Goal: Transaction & Acquisition: Obtain resource

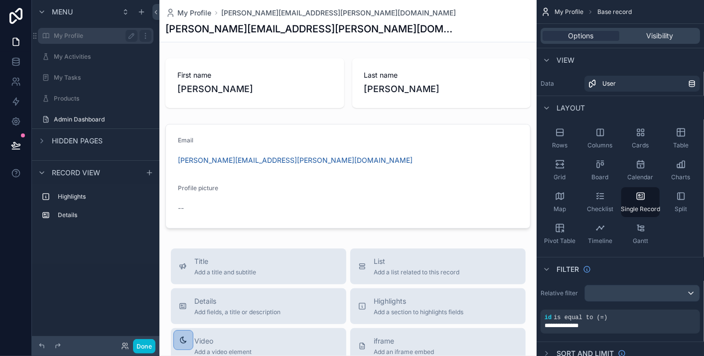
click at [70, 35] on label "My Profile" at bounding box center [94, 36] width 80 height 8
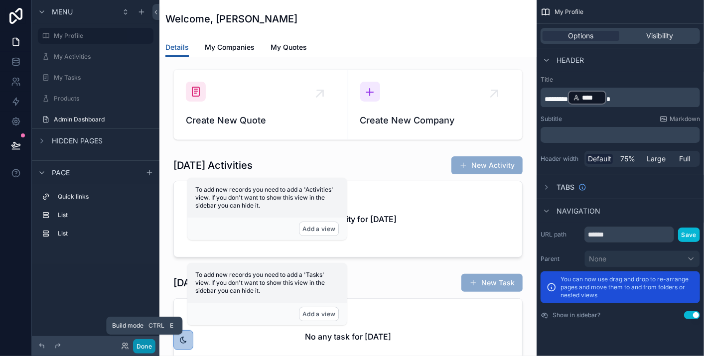
click at [147, 350] on button "Done" at bounding box center [144, 346] width 22 height 14
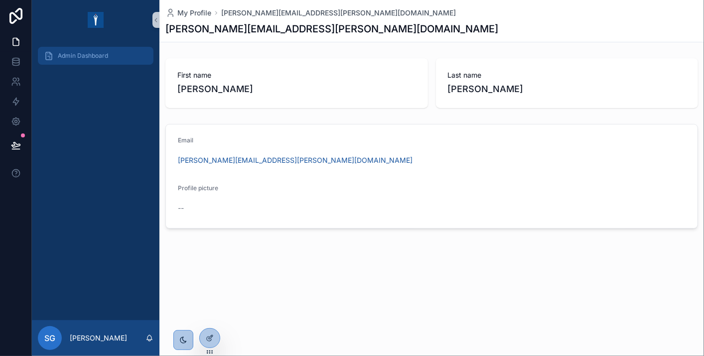
click at [99, 56] on span "Admin Dashboard" at bounding box center [83, 56] width 50 height 8
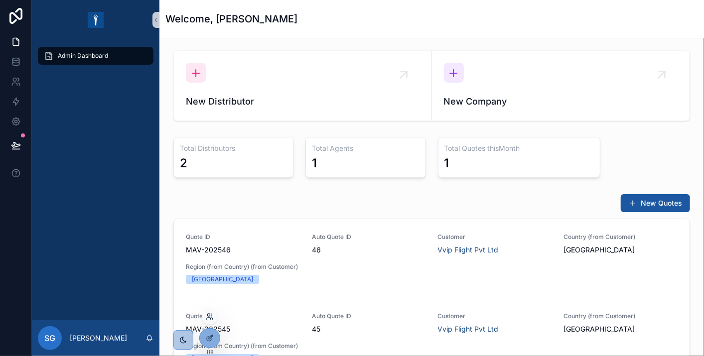
click at [208, 319] on icon at bounding box center [210, 317] width 8 height 8
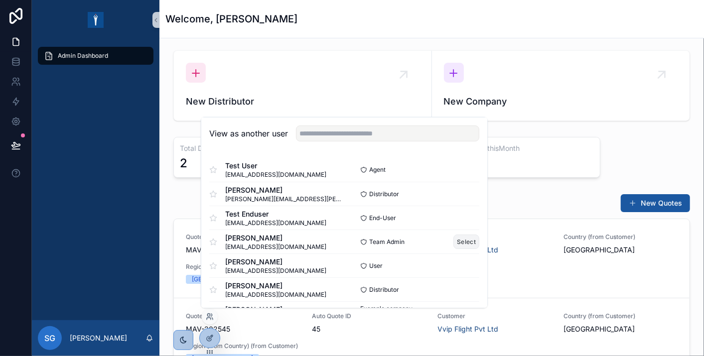
click at [453, 243] on button "Select" at bounding box center [466, 242] width 26 height 14
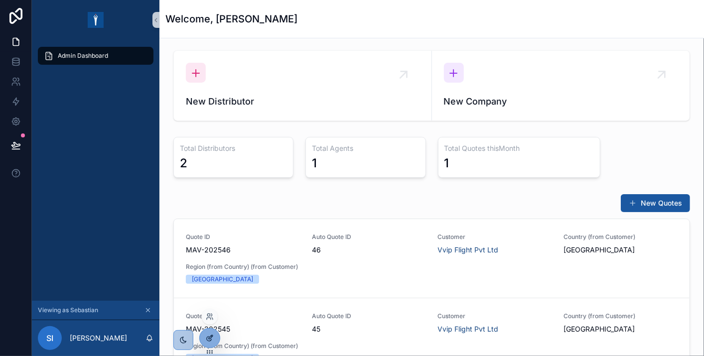
click at [207, 340] on icon at bounding box center [209, 339] width 4 height 4
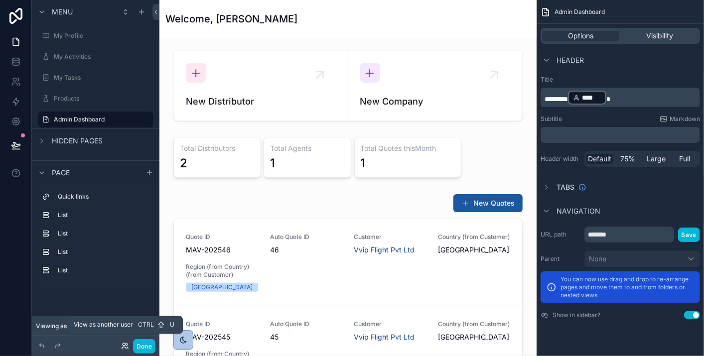
click at [124, 347] on icon at bounding box center [124, 348] width 4 height 2
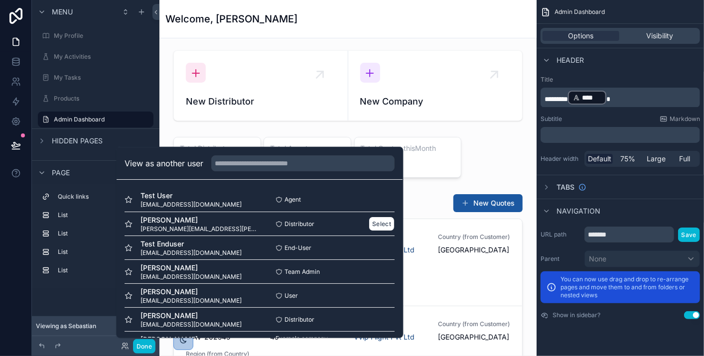
scroll to position [25, 0]
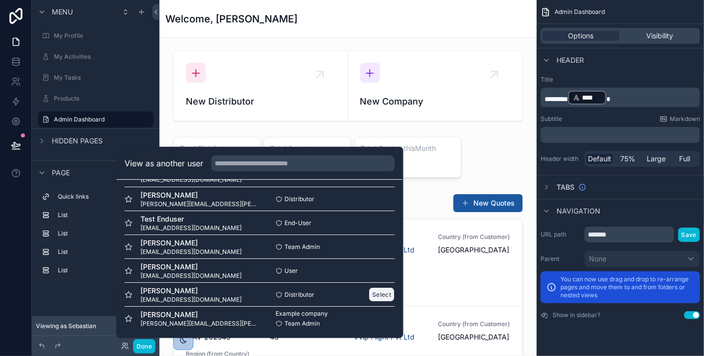
click at [369, 293] on button "Select" at bounding box center [382, 294] width 26 height 14
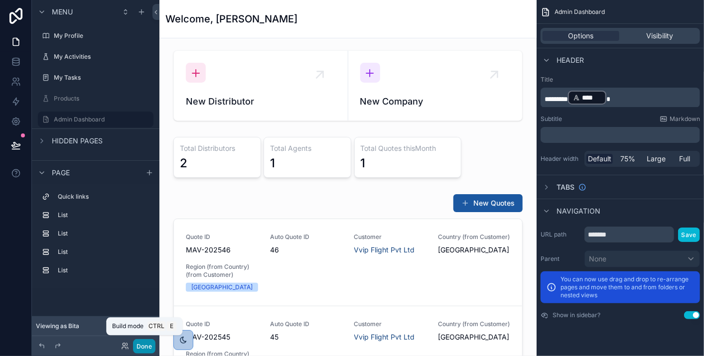
click at [142, 340] on button "Done" at bounding box center [144, 346] width 22 height 14
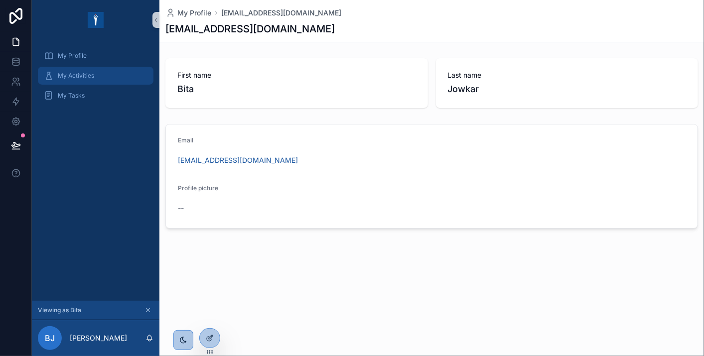
click at [93, 70] on div "My Activities" at bounding box center [96, 76] width 104 height 16
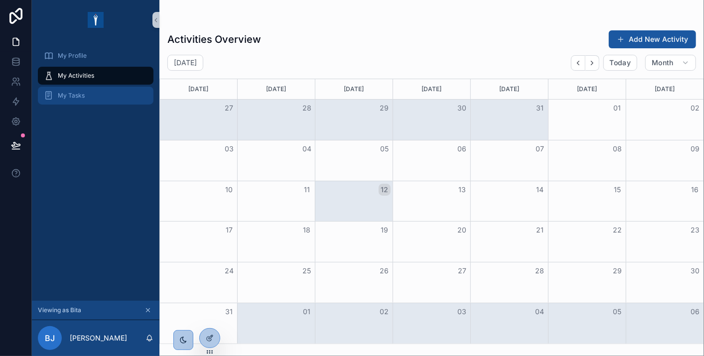
click at [95, 104] on link "My Tasks" at bounding box center [96, 96] width 116 height 18
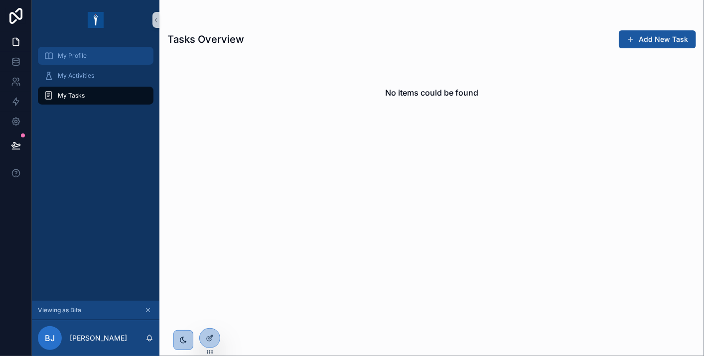
click at [80, 61] on div "My Profile" at bounding box center [96, 56] width 104 height 16
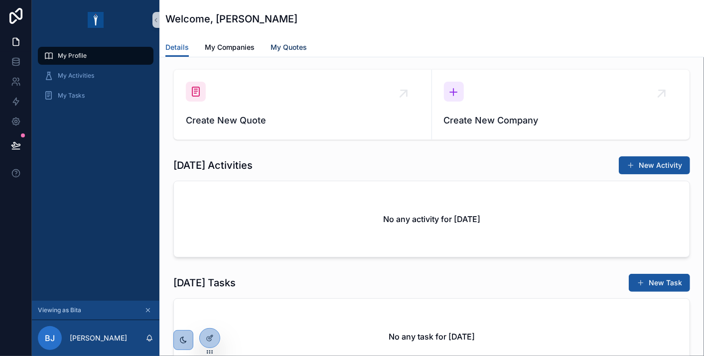
click at [287, 43] on span "My Quotes" at bounding box center [289, 47] width 36 height 10
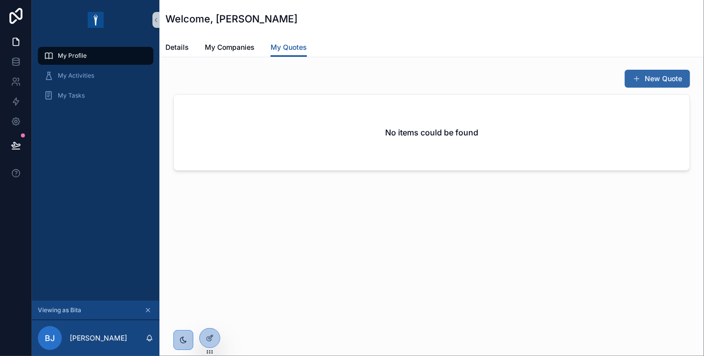
click at [668, 78] on button "New Quote" at bounding box center [657, 79] width 65 height 18
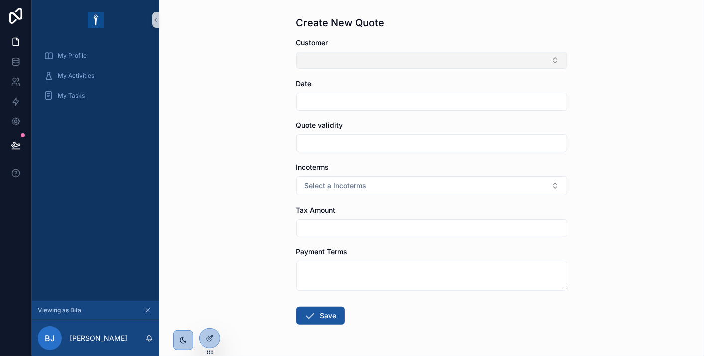
click at [525, 63] on button "Select Button" at bounding box center [431, 60] width 271 height 17
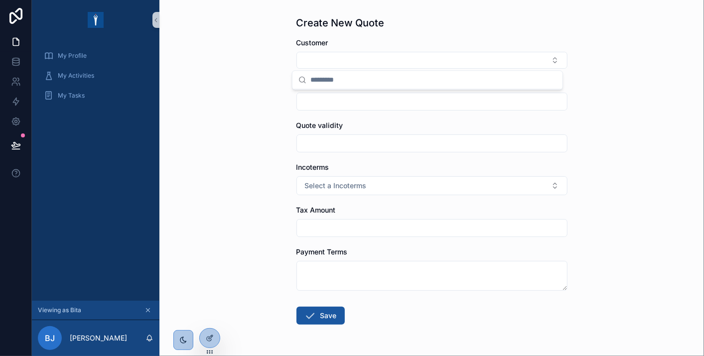
click at [661, 118] on div "Create New Quote Customer Date Quote validity Incoterms Select a Incoterms Tax …" at bounding box center [431, 178] width 545 height 356
click at [101, 53] on div "My Profile" at bounding box center [96, 56] width 104 height 16
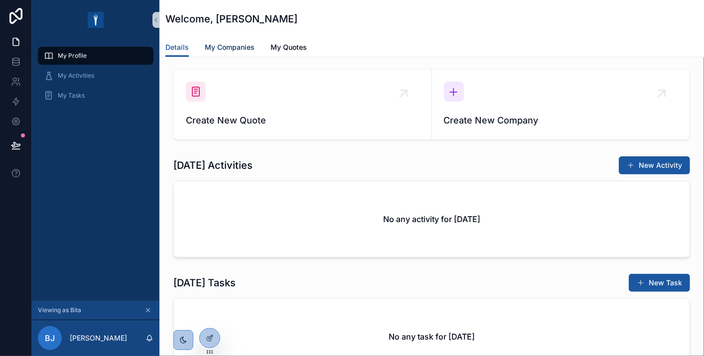
click at [218, 47] on span "My Companies" at bounding box center [230, 47] width 50 height 10
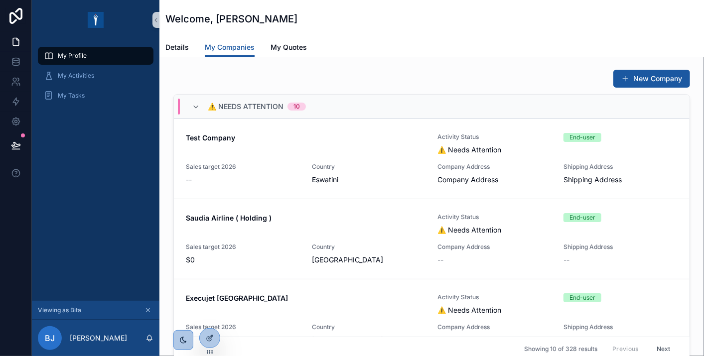
click at [79, 56] on span "My Profile" at bounding box center [72, 56] width 29 height 8
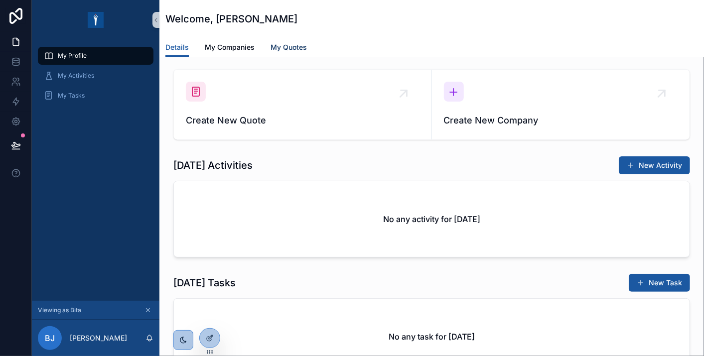
click at [289, 54] on link "My Quotes" at bounding box center [289, 48] width 36 height 20
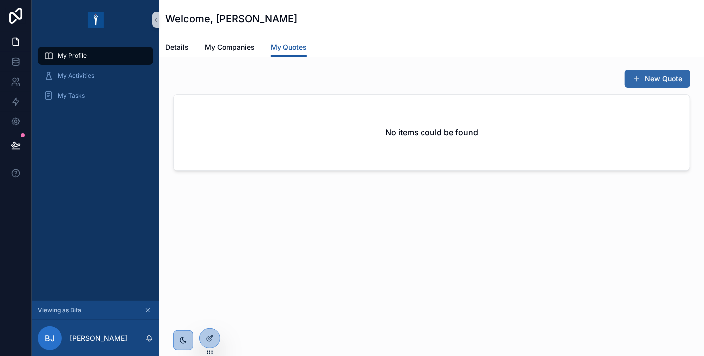
click at [668, 75] on button "New Quote" at bounding box center [657, 79] width 65 height 18
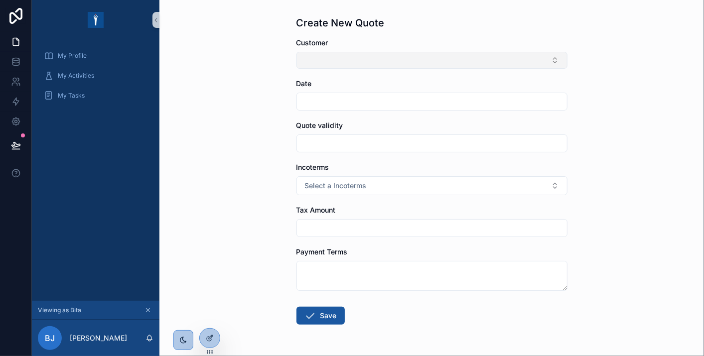
click at [390, 53] on button "Select Button" at bounding box center [431, 60] width 271 height 17
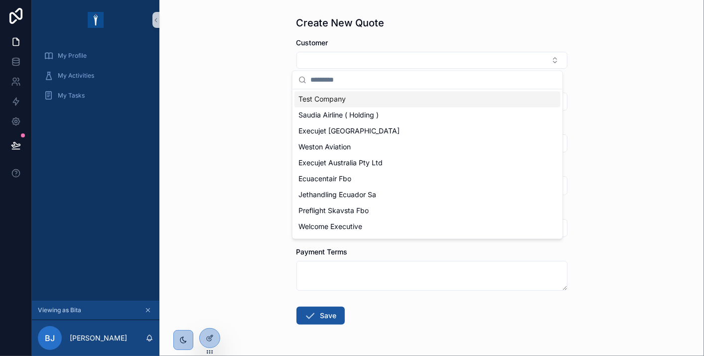
click at [363, 104] on div "Test Company" at bounding box center [427, 99] width 266 height 16
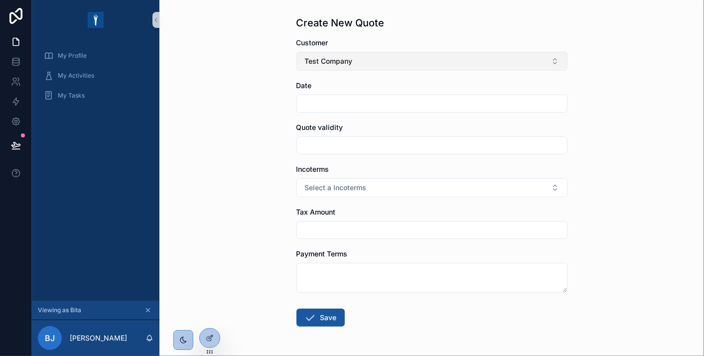
click at [353, 55] on button "Test Company" at bounding box center [431, 61] width 271 height 19
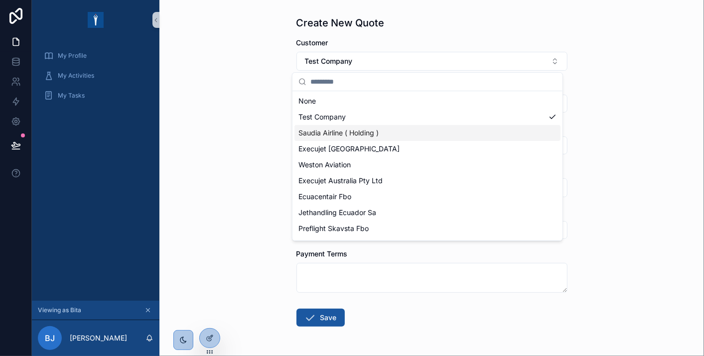
click at [354, 128] on span "Saudia Airline ( Holding )" at bounding box center [338, 133] width 80 height 10
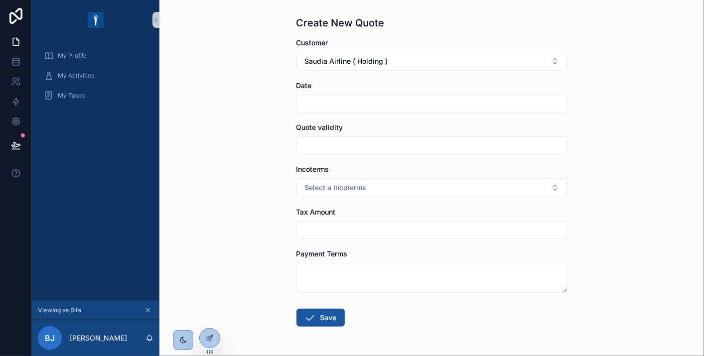
click at [349, 109] on input "scrollable content" at bounding box center [432, 104] width 270 height 14
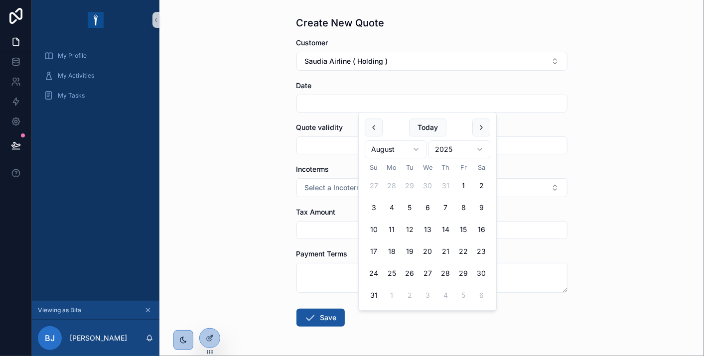
click at [399, 156] on html "My Profile My Activities My Tasks Viewing as [PERSON_NAME] [PERSON_NAME] Create…" at bounding box center [352, 178] width 704 height 356
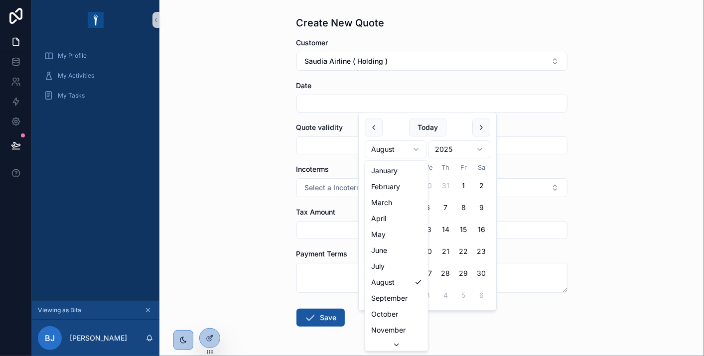
click at [479, 191] on html "My Profile My Activities My Tasks Viewing as [PERSON_NAME] [PERSON_NAME] Create…" at bounding box center [352, 178] width 704 height 356
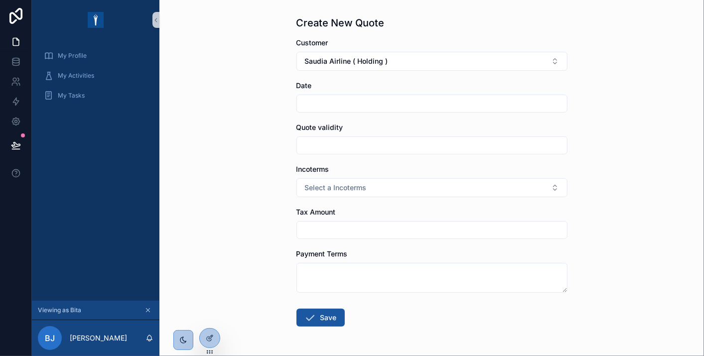
click at [361, 99] on input "scrollable content" at bounding box center [432, 104] width 270 height 14
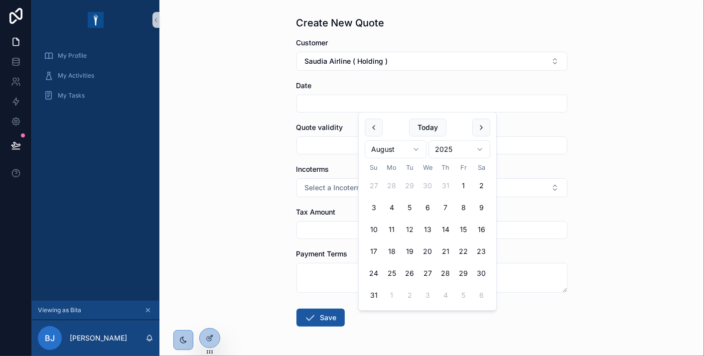
click at [447, 207] on button "7" at bounding box center [445, 208] width 18 height 18
type input "********"
click at [334, 150] on input "scrollable content" at bounding box center [432, 146] width 270 height 14
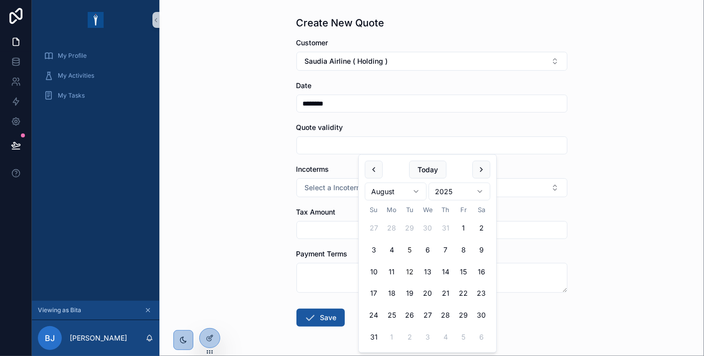
click at [407, 251] on button "5" at bounding box center [410, 250] width 18 height 18
type input "********"
click at [329, 191] on span "Select a Incoterms" at bounding box center [336, 188] width 62 height 10
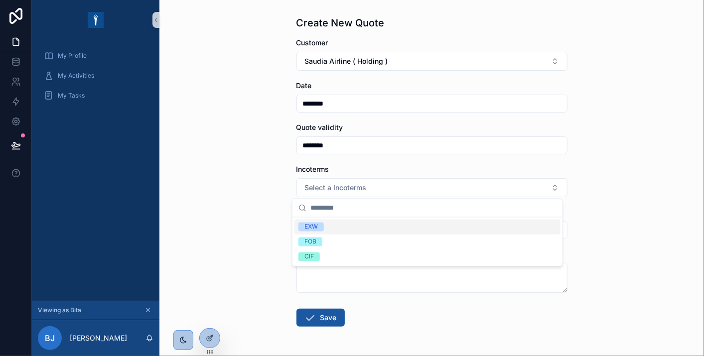
click at [330, 228] on div "EXW" at bounding box center [427, 227] width 266 height 15
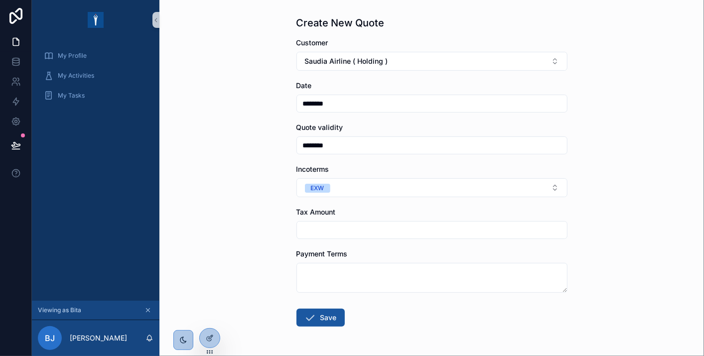
click at [261, 205] on div "Create New Quote Customer Saudia Airline ( Holding ) Date ******** Quote validi…" at bounding box center [431, 178] width 545 height 356
click at [330, 231] on input "scrollable content" at bounding box center [432, 230] width 270 height 14
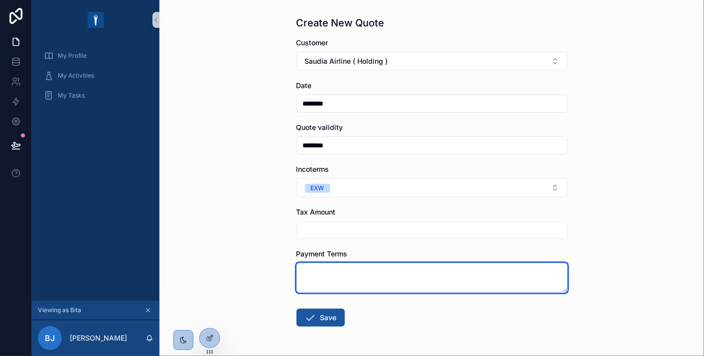
click at [333, 269] on textarea "scrollable content" at bounding box center [431, 278] width 271 height 30
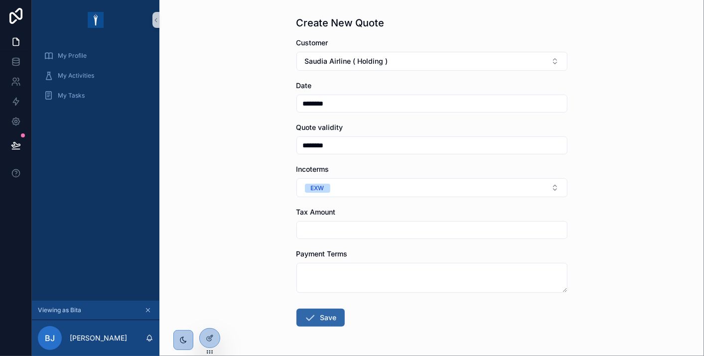
click at [332, 313] on button "Save" at bounding box center [320, 318] width 48 height 18
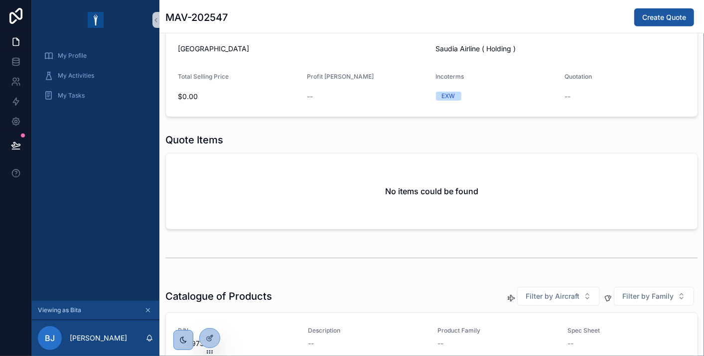
scroll to position [442, 0]
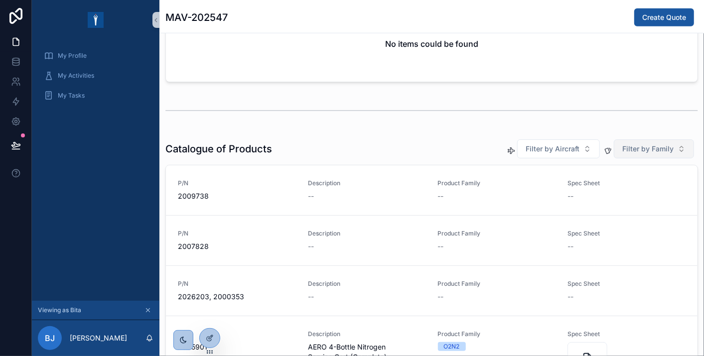
click at [622, 144] on span "Filter by Family" at bounding box center [647, 149] width 51 height 10
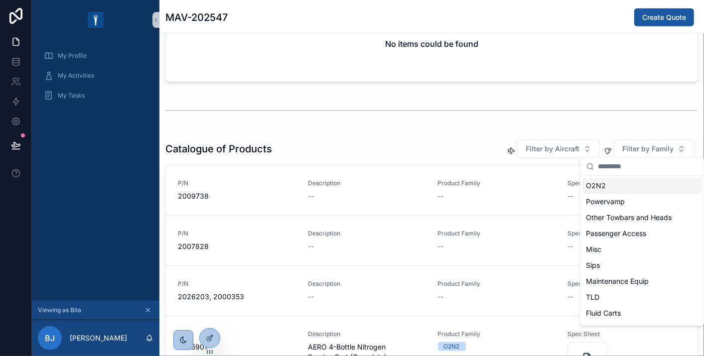
click at [620, 185] on div "O2N2" at bounding box center [642, 186] width 120 height 16
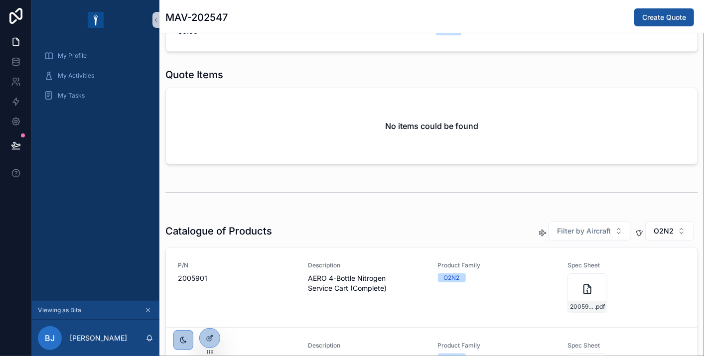
scroll to position [508, 0]
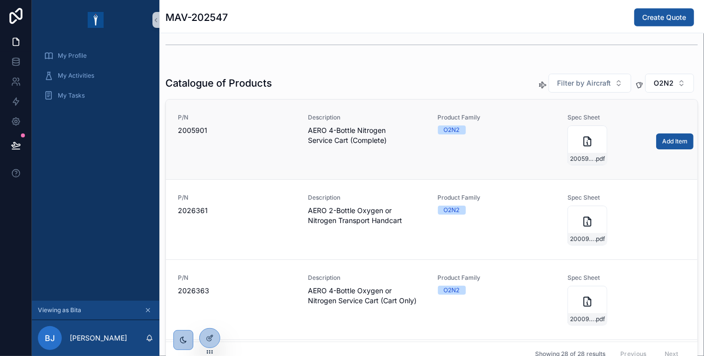
click at [240, 163] on link "P/N 2005901 Description AERO 4-Bottle Nitrogen Service Cart (Complete) Product …" at bounding box center [432, 140] width 532 height 80
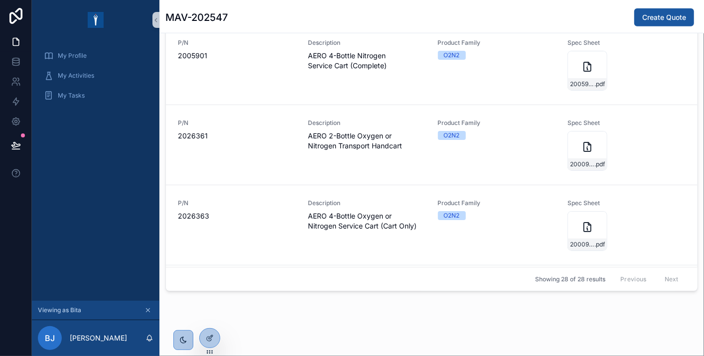
scroll to position [435, 0]
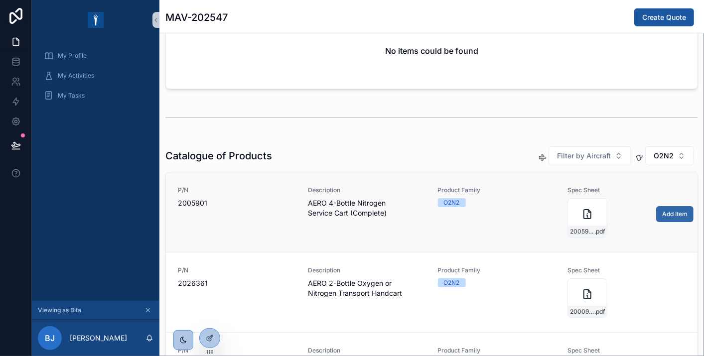
click at [662, 213] on span "Add Item" at bounding box center [674, 214] width 25 height 8
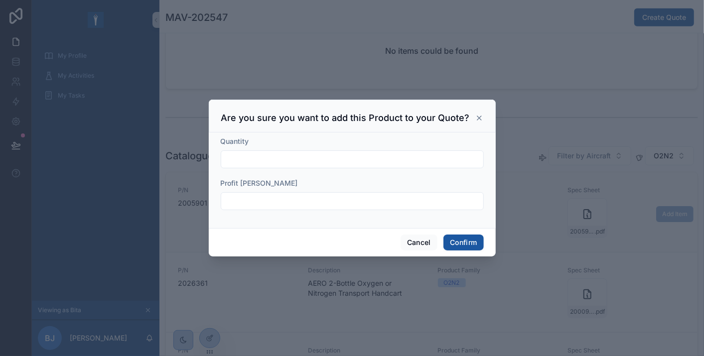
click at [323, 166] on input "text" at bounding box center [352, 159] width 262 height 14
type input "*"
click at [240, 196] on input "text" at bounding box center [352, 201] width 262 height 14
type input "***"
click at [468, 244] on button "Confirm" at bounding box center [463, 243] width 40 height 16
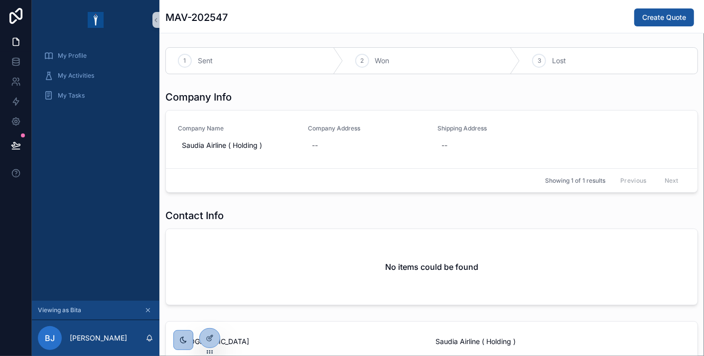
scroll to position [0, 0]
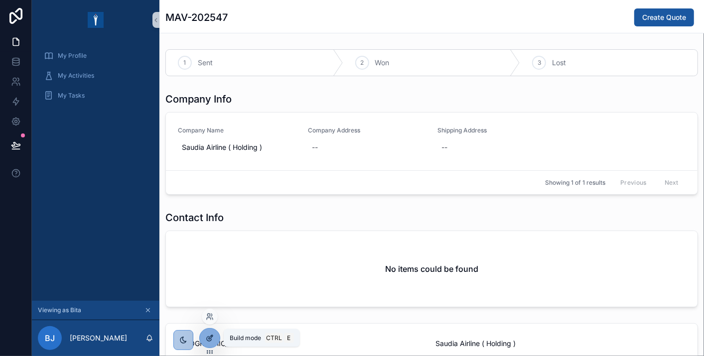
click at [211, 335] on icon at bounding box center [211, 337] width 4 height 4
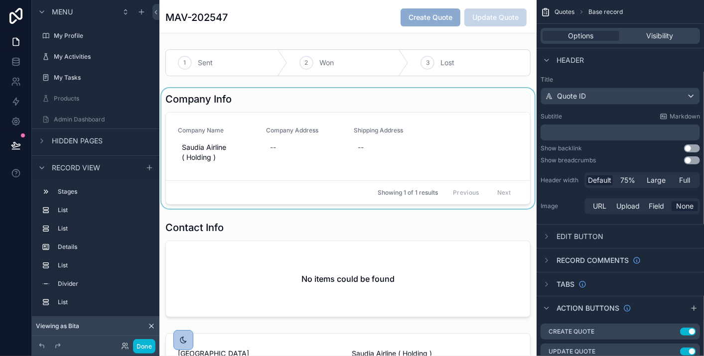
click at [509, 100] on div "scrollable content" at bounding box center [347, 148] width 377 height 121
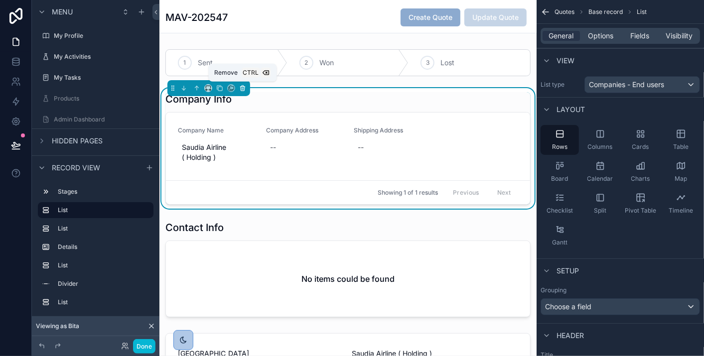
click at [242, 90] on icon "scrollable content" at bounding box center [243, 89] width 4 height 4
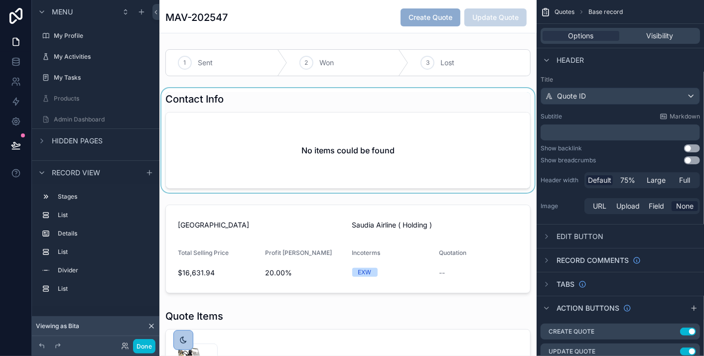
click at [421, 105] on div "scrollable content" at bounding box center [347, 140] width 377 height 105
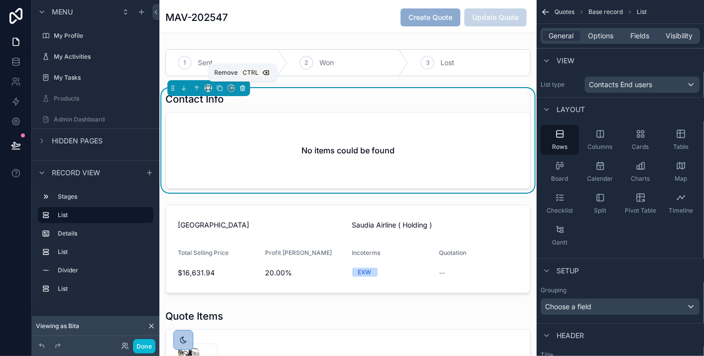
click at [242, 87] on icon "scrollable content" at bounding box center [242, 87] width 4 height 0
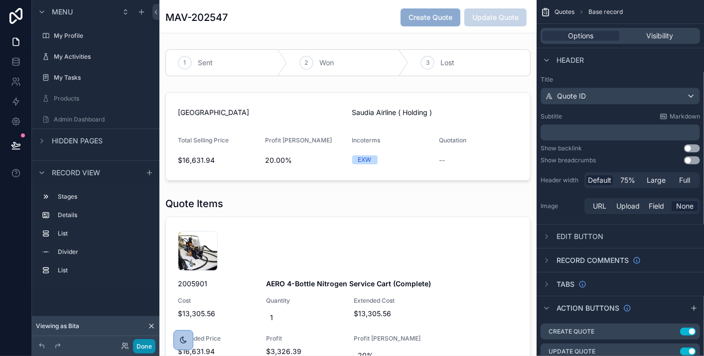
click at [144, 350] on button "Done" at bounding box center [144, 346] width 22 height 14
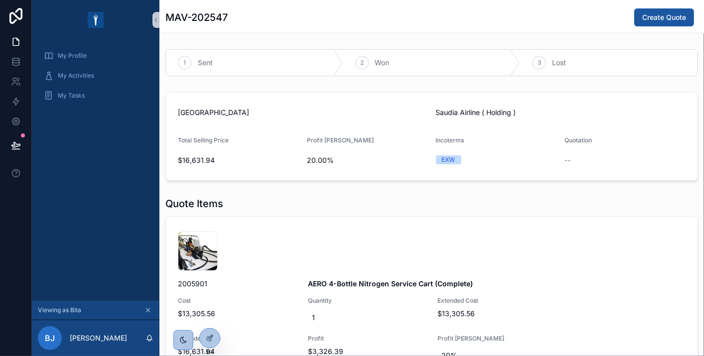
scroll to position [147, 0]
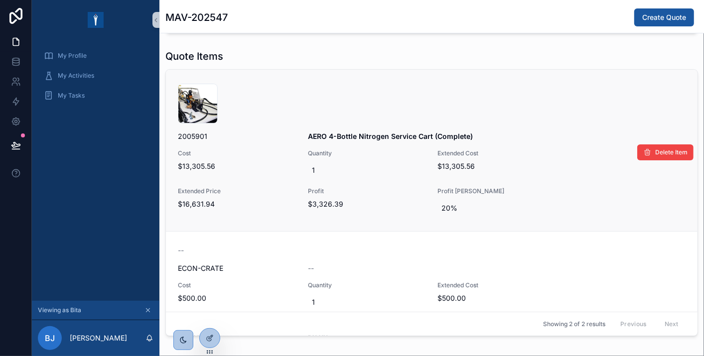
click at [480, 118] on div "001625_4-Bottle-N2-Service-Cart-Complete_04 .jpg" at bounding box center [432, 104] width 508 height 40
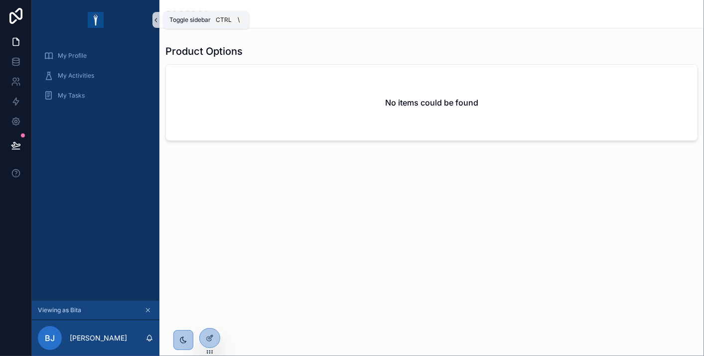
click at [152, 21] on icon "scrollable content" at bounding box center [155, 19] width 7 height 7
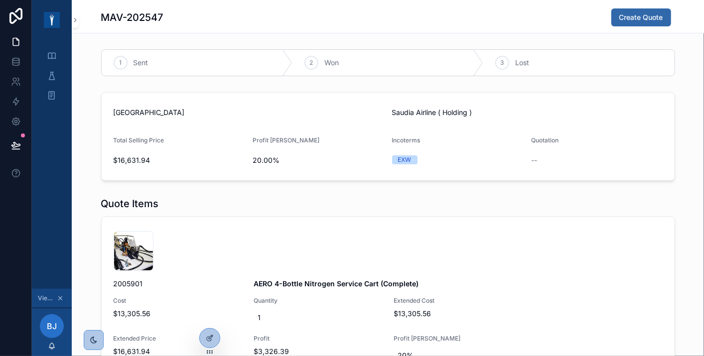
click at [624, 18] on span "Create Quote" at bounding box center [641, 17] width 44 height 10
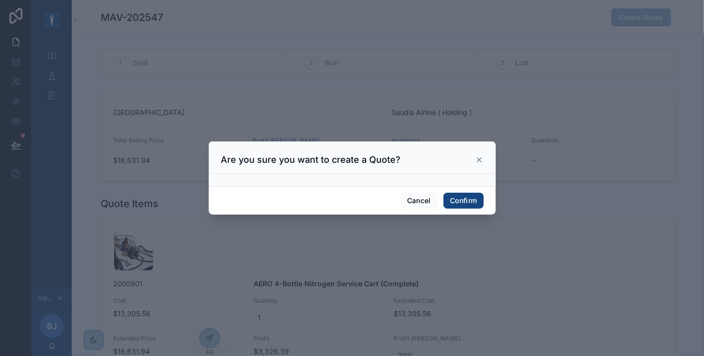
click at [476, 198] on button "Confirm" at bounding box center [463, 201] width 40 height 16
